Goal: Find specific page/section

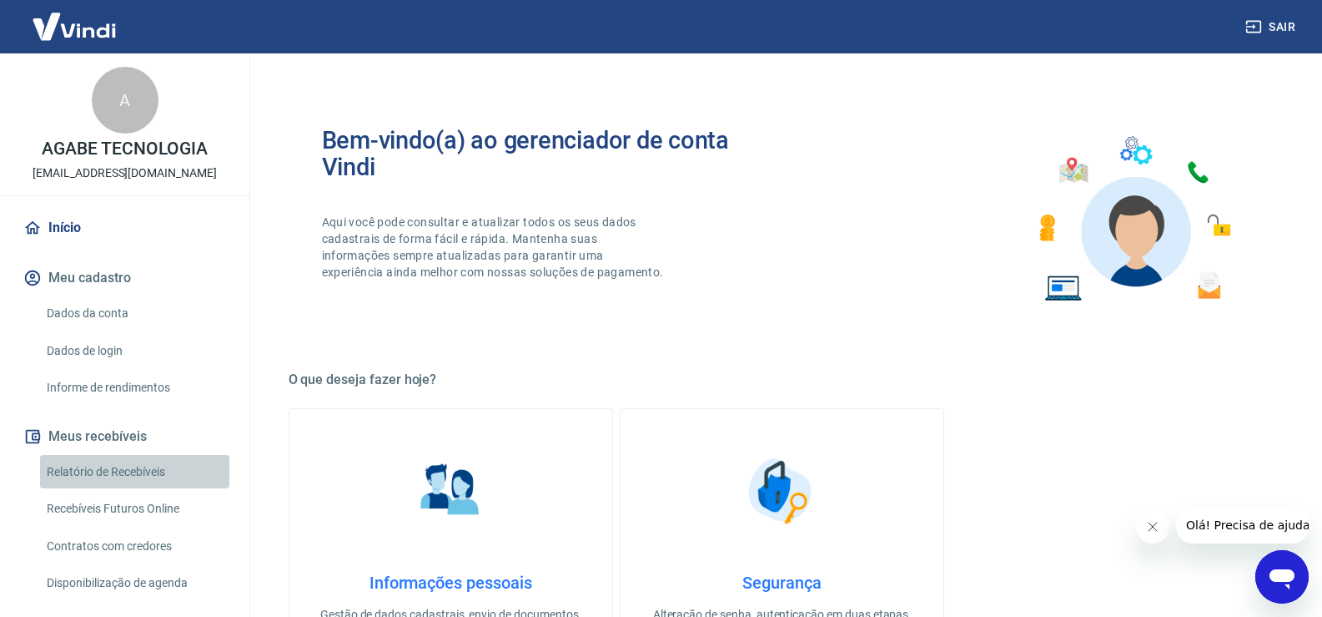
click at [136, 467] on link "Relatório de Recebíveis" at bounding box center [134, 472] width 189 height 34
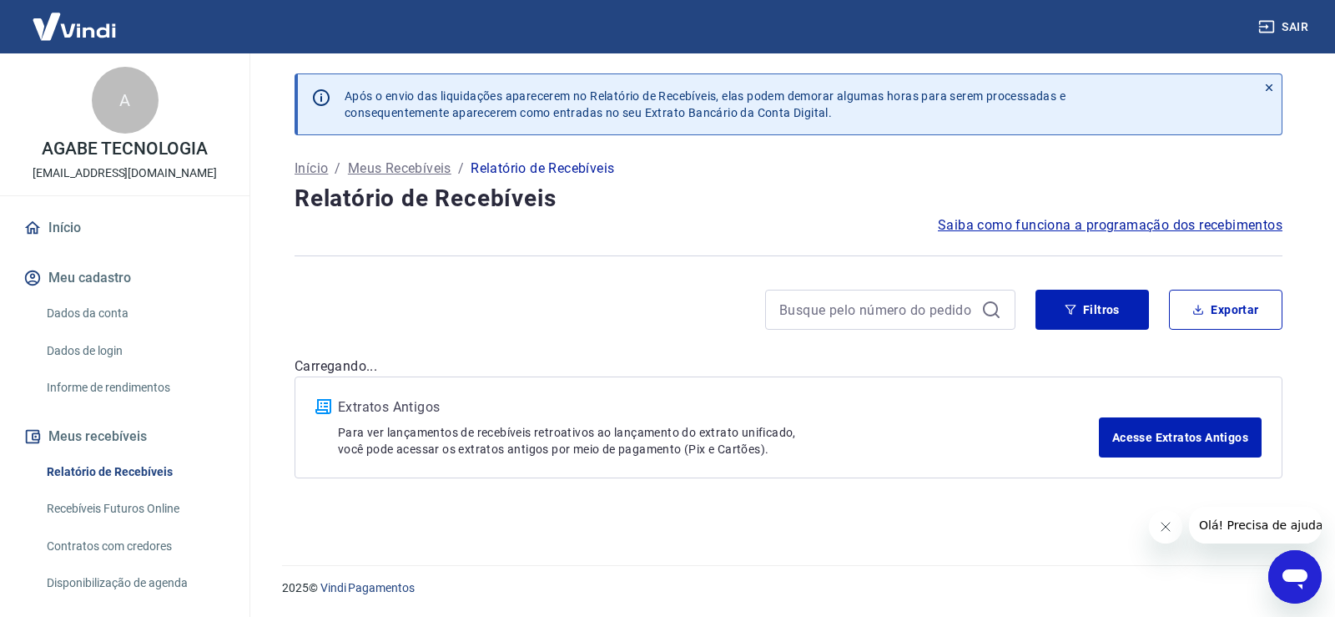
click at [143, 511] on link "Recebíveis Futuros Online" at bounding box center [134, 508] width 189 height 34
